Goal: Task Accomplishment & Management: Complete application form

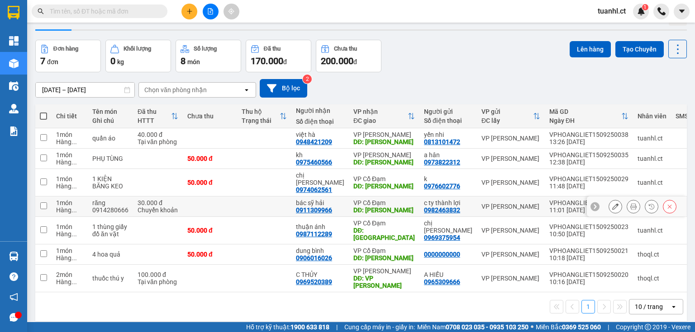
scroll to position [42, 0]
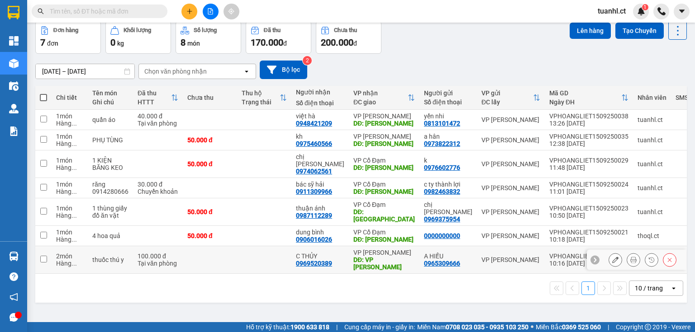
click at [52, 247] on td "2 món Hàng ..." at bounding box center [70, 260] width 36 height 28
checkbox input "true"
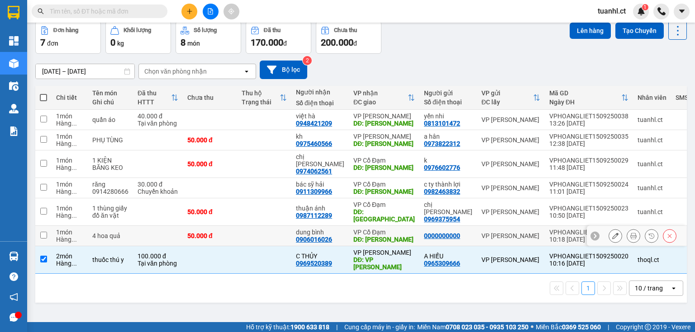
click at [47, 226] on td at bounding box center [43, 236] width 16 height 20
checkbox input "true"
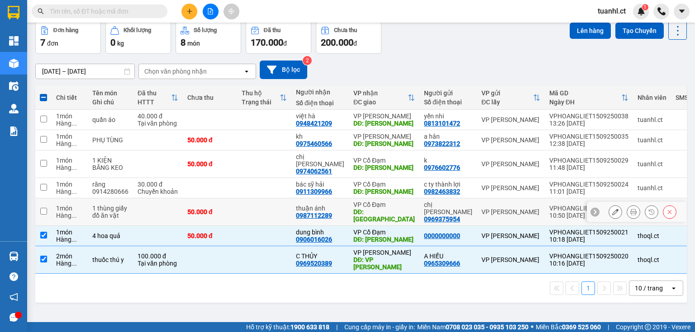
drag, startPoint x: 47, startPoint y: 206, endPoint x: 47, endPoint y: 192, distance: 14.5
click at [47, 205] on td at bounding box center [43, 213] width 16 height 28
checkbox input "true"
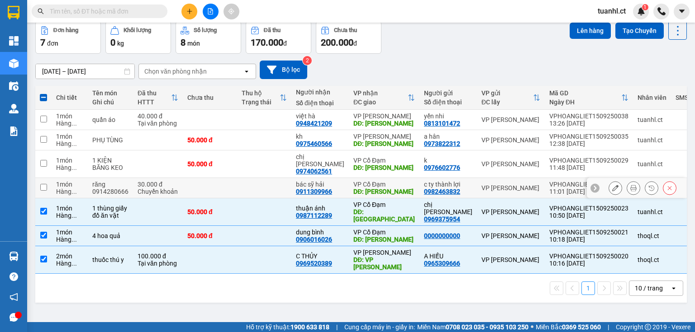
drag, startPoint x: 47, startPoint y: 184, endPoint x: 52, endPoint y: 169, distance: 15.6
click at [49, 182] on td at bounding box center [43, 188] width 16 height 20
checkbox input "true"
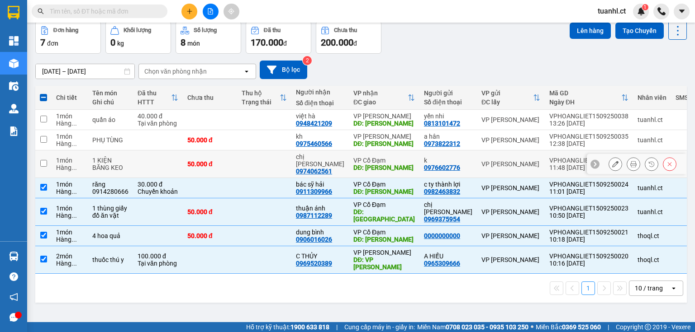
click at [52, 161] on td "1 món Hàng ..." at bounding box center [70, 165] width 36 height 28
checkbox input "true"
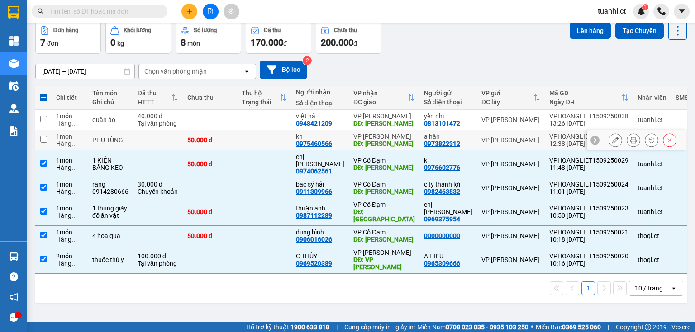
click at [46, 138] on input "checkbox" at bounding box center [43, 139] width 7 height 7
checkbox input "true"
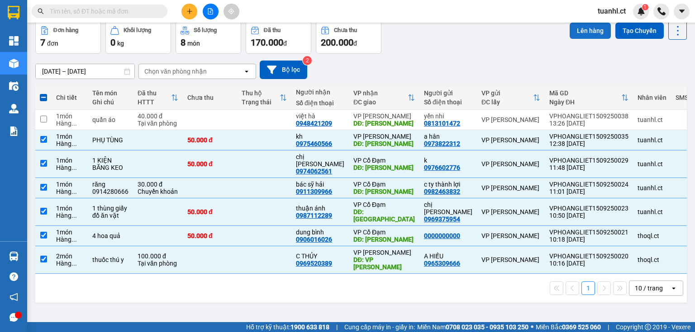
click at [589, 27] on button "Lên hàng" at bounding box center [589, 31] width 41 height 16
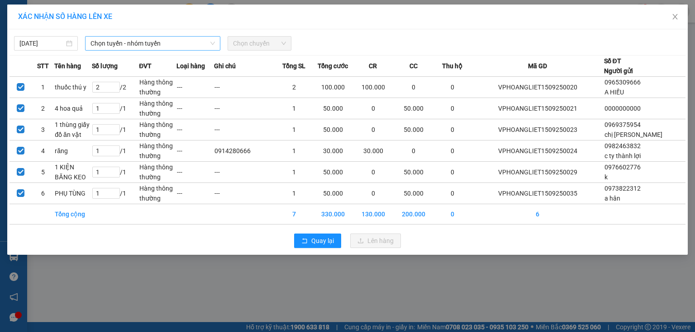
click at [207, 43] on span "Chọn tuyến - nhóm tuyến" at bounding box center [152, 44] width 124 height 14
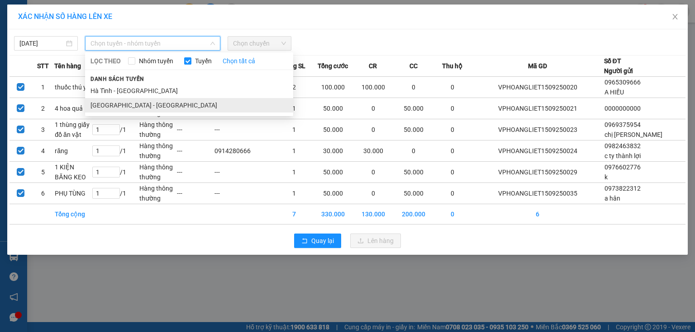
click at [169, 102] on li "[GEOGRAPHIC_DATA] - [GEOGRAPHIC_DATA]" at bounding box center [189, 105] width 208 height 14
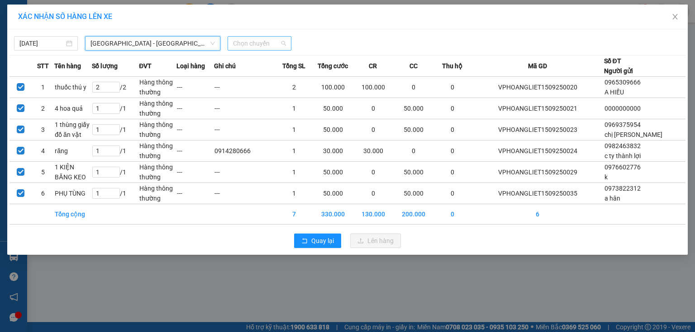
click at [264, 42] on span "Chọn chuyến" at bounding box center [259, 44] width 53 height 14
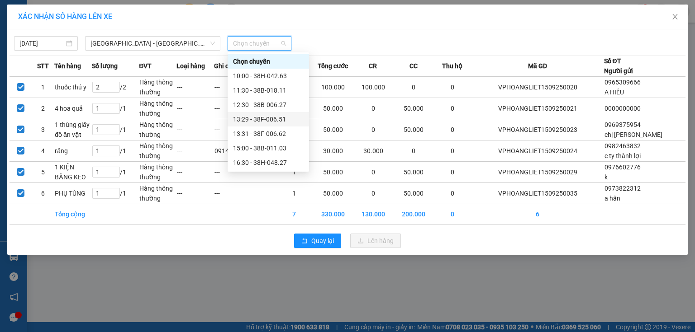
click at [273, 117] on div "13:29 - 38F-006.51" at bounding box center [268, 119] width 71 height 10
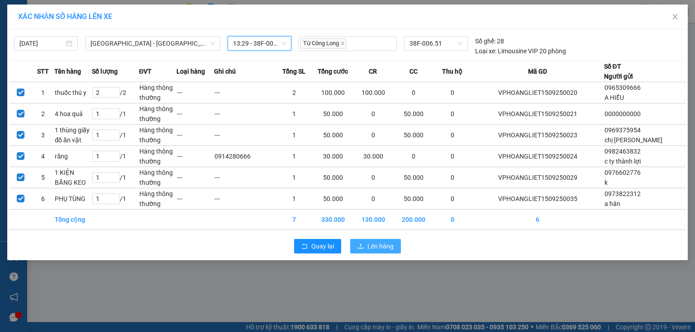
click at [368, 247] on span "Lên hàng" at bounding box center [380, 246] width 26 height 10
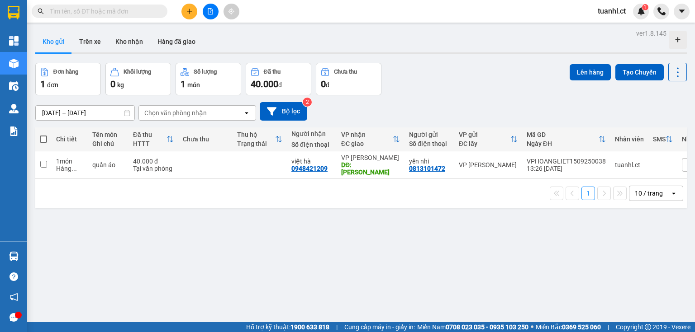
click at [188, 7] on button at bounding box center [189, 12] width 16 height 16
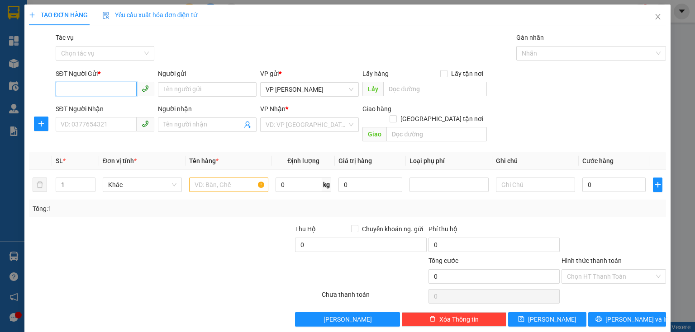
click at [79, 90] on input "SĐT Người Gửi *" at bounding box center [96, 89] width 81 height 14
type input "0977489577"
click at [88, 105] on div "0977489577 - a sơn" at bounding box center [104, 108] width 87 height 10
type input "a sơn"
type input "0983352882"
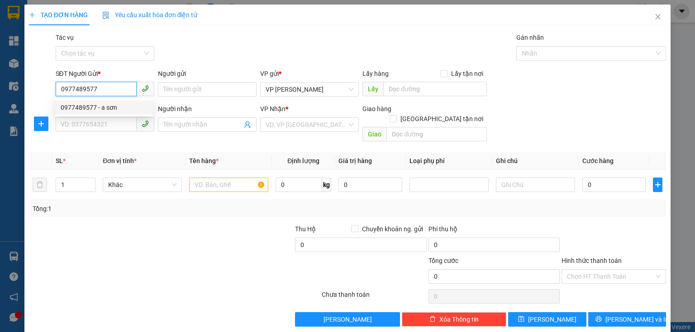
type input "A Dậu"
type input "chi cục thuế nghi xuân"
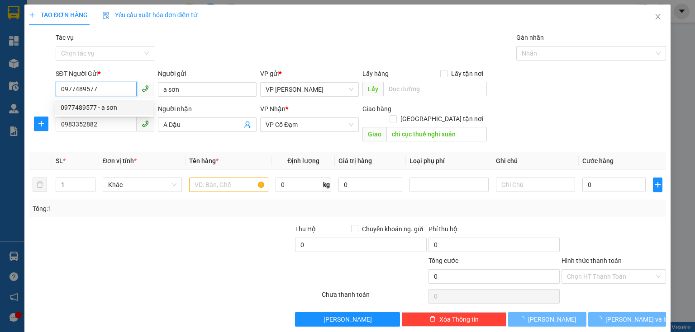
type input "40.000"
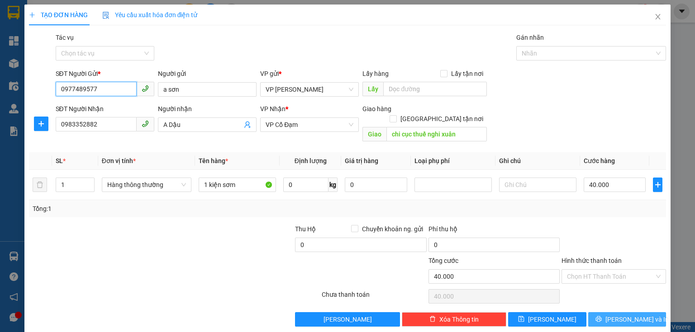
type input "0977489577"
click at [628, 315] on span "[PERSON_NAME] và In" at bounding box center [636, 320] width 63 height 10
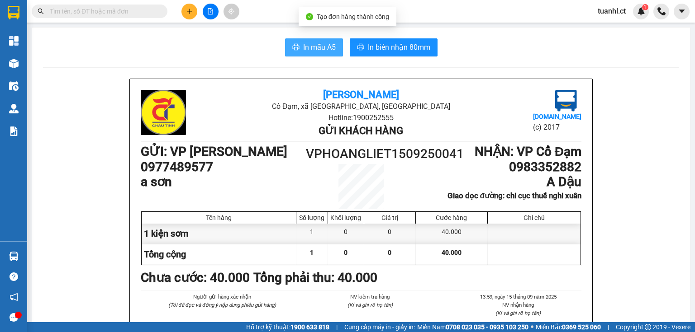
click at [321, 52] on span "In mẫu A5" at bounding box center [319, 47] width 33 height 11
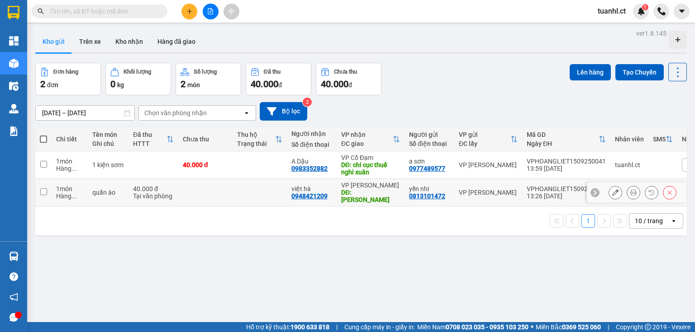
click at [47, 184] on td at bounding box center [43, 193] width 16 height 28
checkbox input "true"
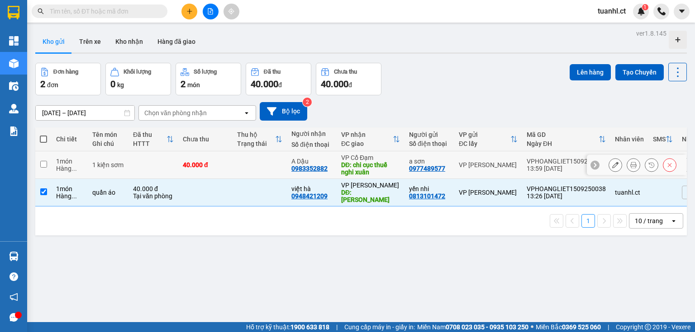
click at [48, 169] on td at bounding box center [43, 165] width 16 height 28
checkbox input "true"
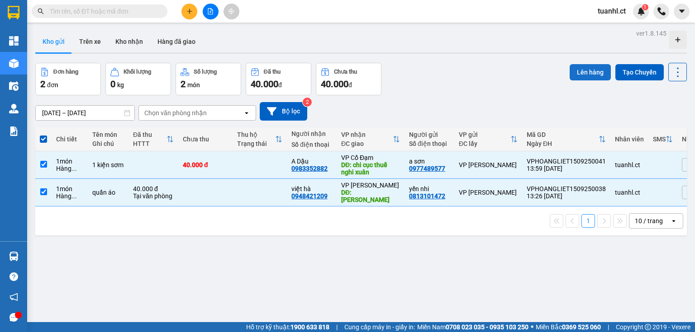
click at [583, 75] on button "Lên hàng" at bounding box center [589, 72] width 41 height 16
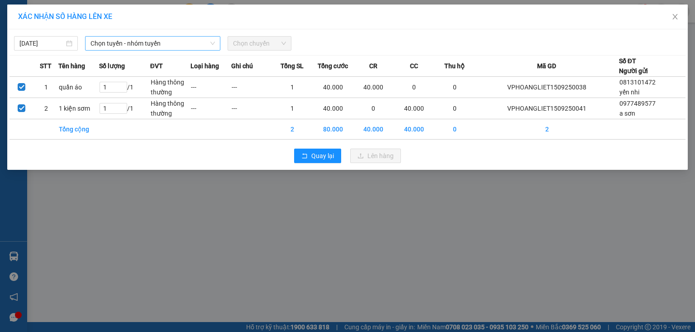
click at [166, 47] on span "Chọn tuyến - nhóm tuyến" at bounding box center [152, 44] width 124 height 14
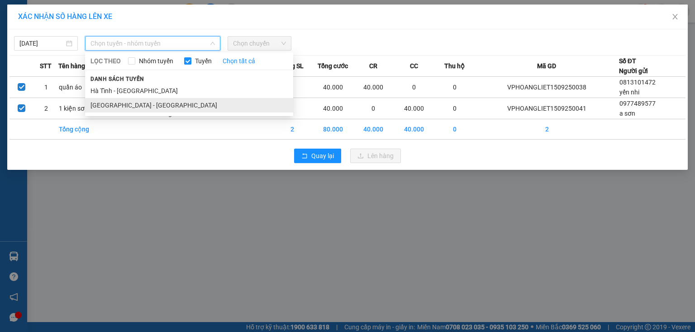
click at [132, 104] on li "[GEOGRAPHIC_DATA] - [GEOGRAPHIC_DATA]" at bounding box center [189, 105] width 208 height 14
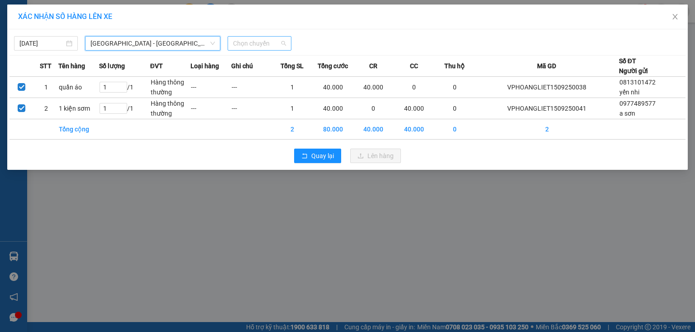
click at [260, 47] on span "Chọn chuyến" at bounding box center [259, 44] width 53 height 14
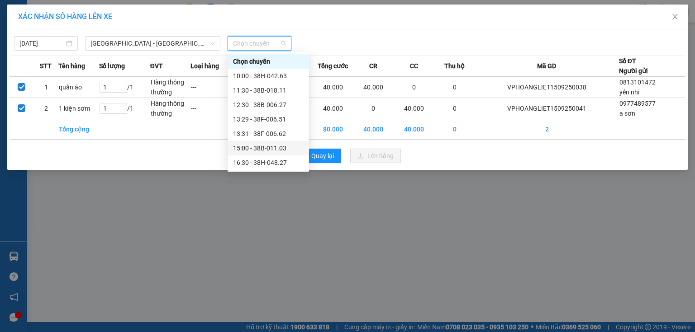
click at [262, 147] on div "15:00 - 38B-011.03" at bounding box center [268, 148] width 71 height 10
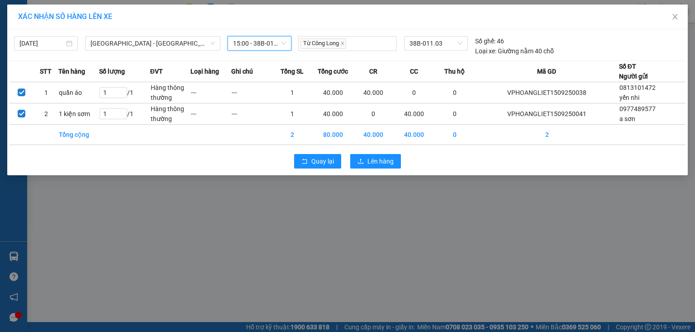
click at [380, 168] on div "Quay lại Lên hàng" at bounding box center [347, 162] width 676 height 24
click at [378, 160] on span "Lên hàng" at bounding box center [380, 161] width 26 height 10
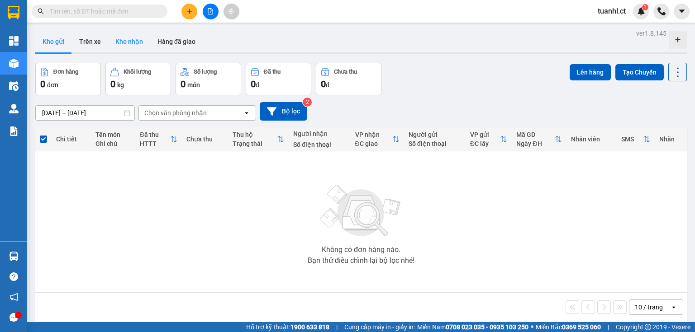
click at [130, 42] on button "Kho nhận" at bounding box center [129, 42] width 42 height 22
